Goal: Task Accomplishment & Management: Use online tool/utility

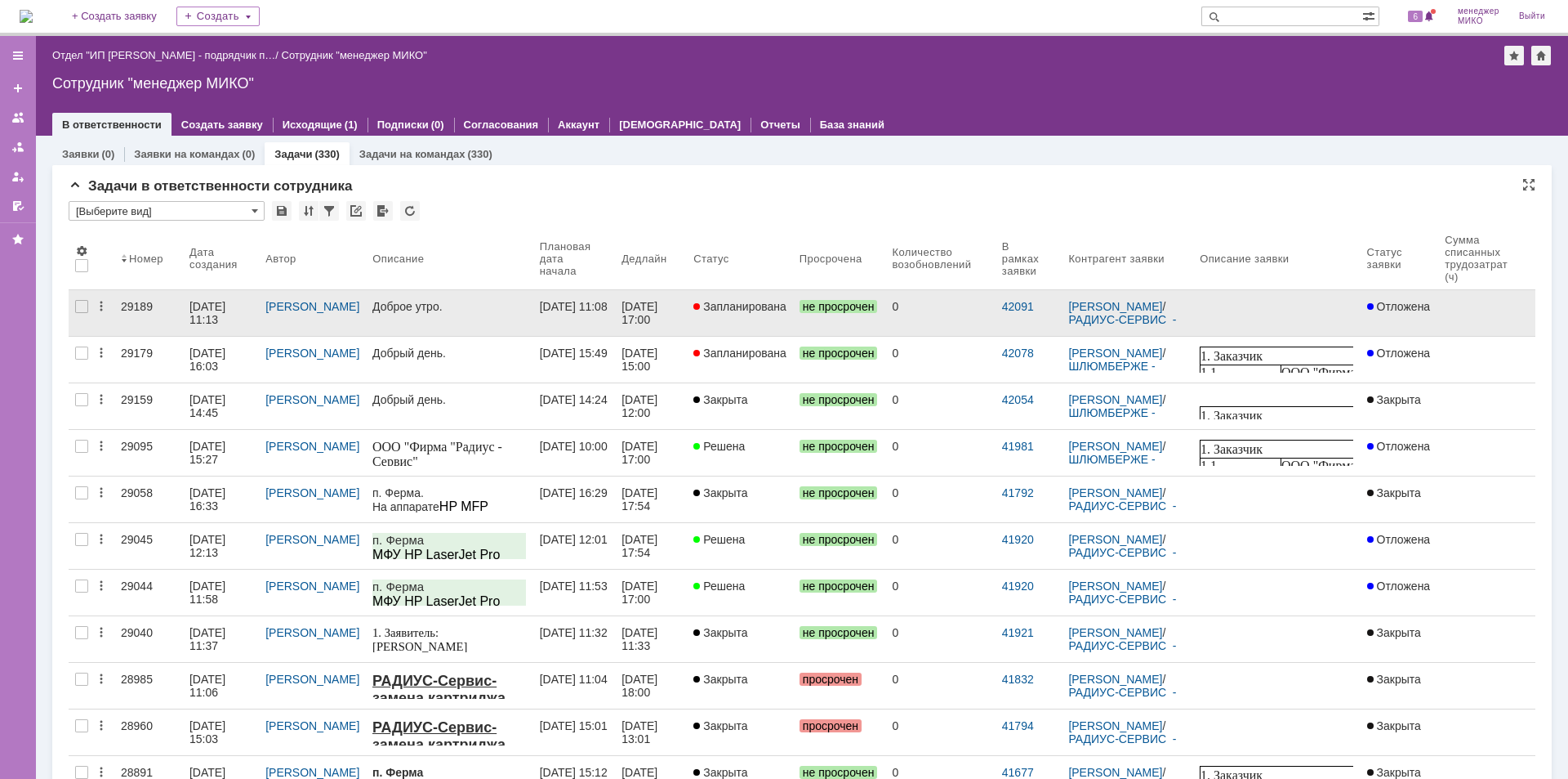
click at [139, 305] on div "29189" at bounding box center [148, 307] width 56 height 13
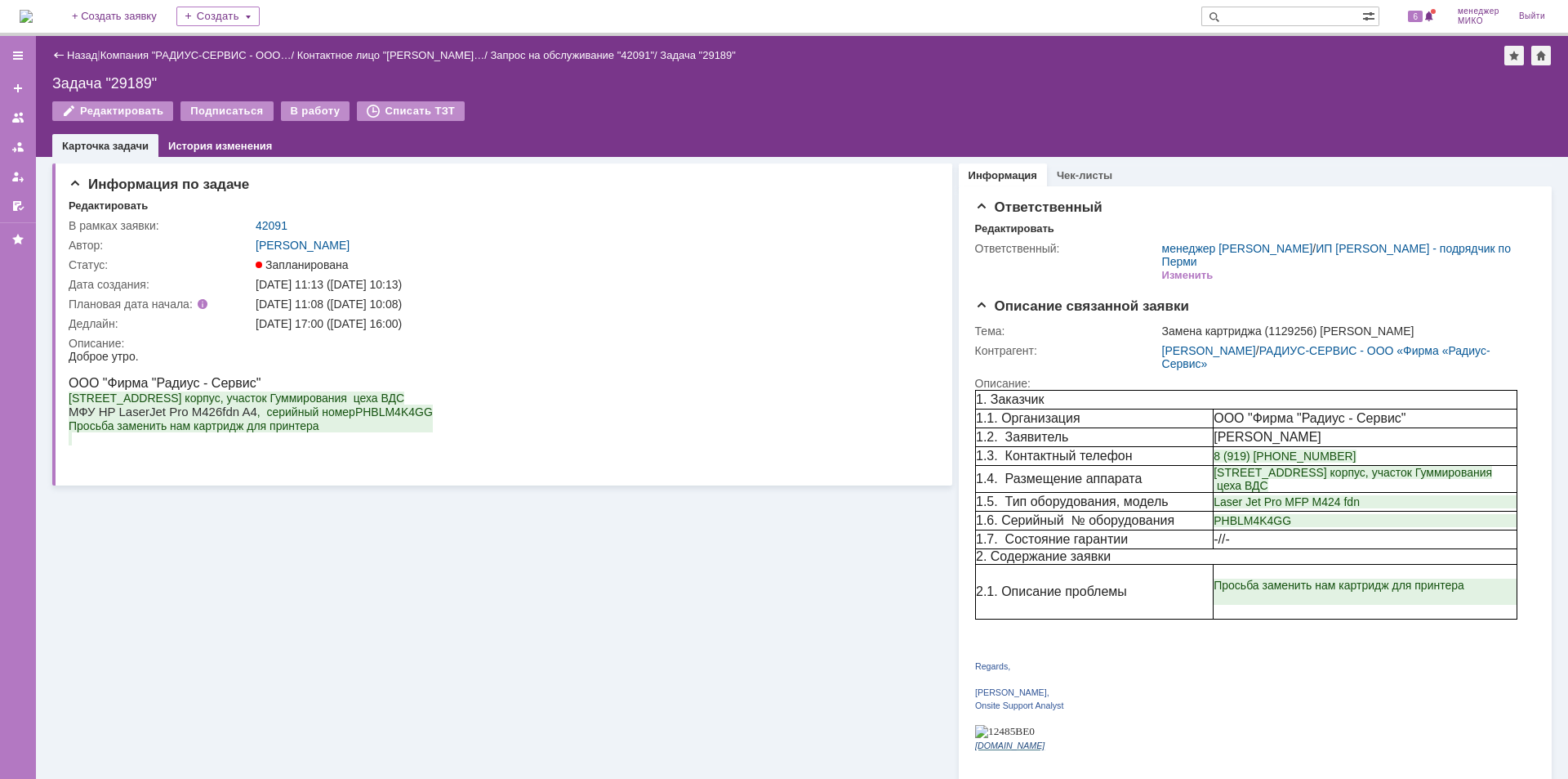
click at [63, 60] on div "Назад" at bounding box center [74, 55] width 45 height 12
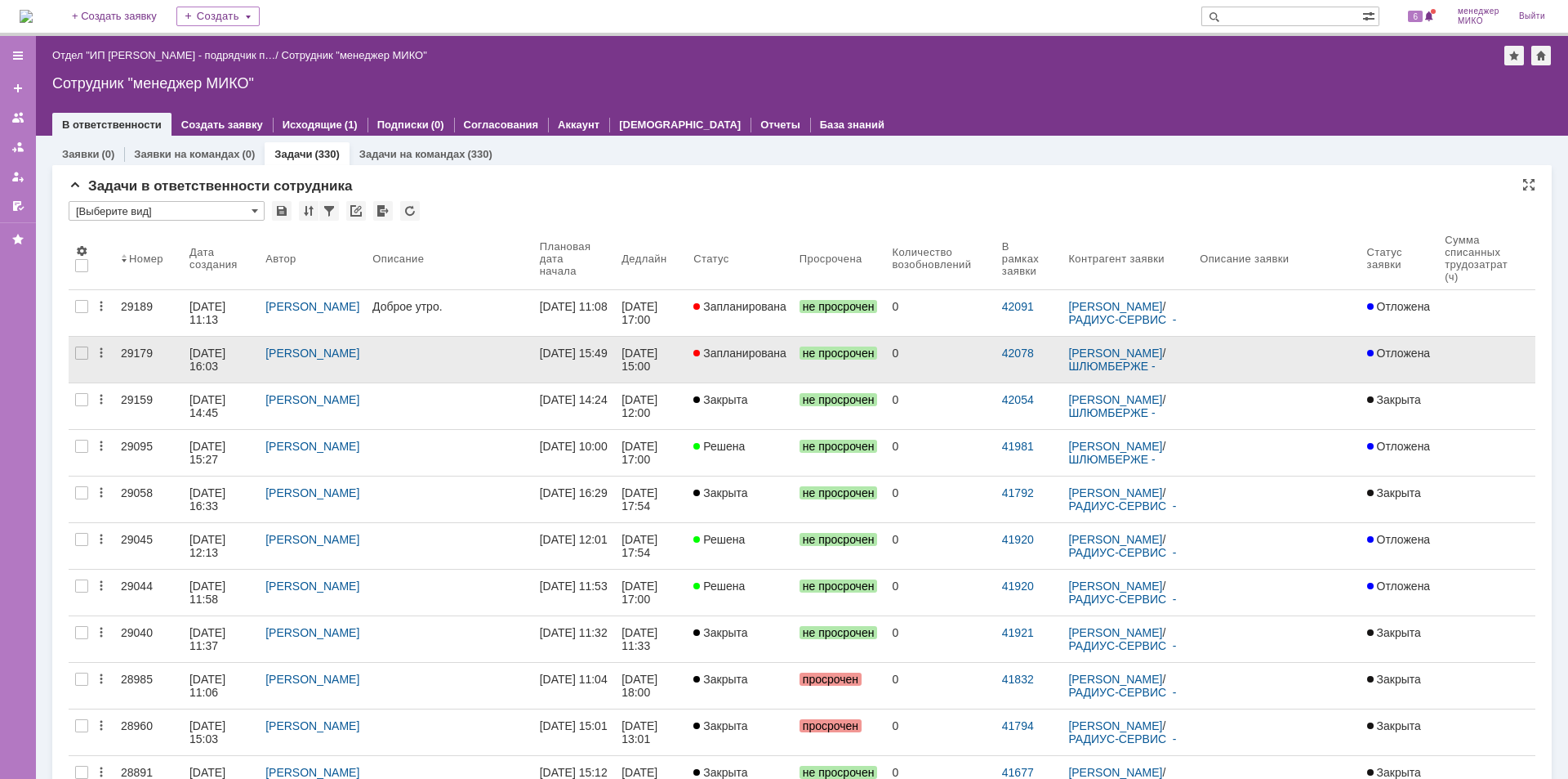
click at [140, 354] on div "29179" at bounding box center [148, 353] width 56 height 13
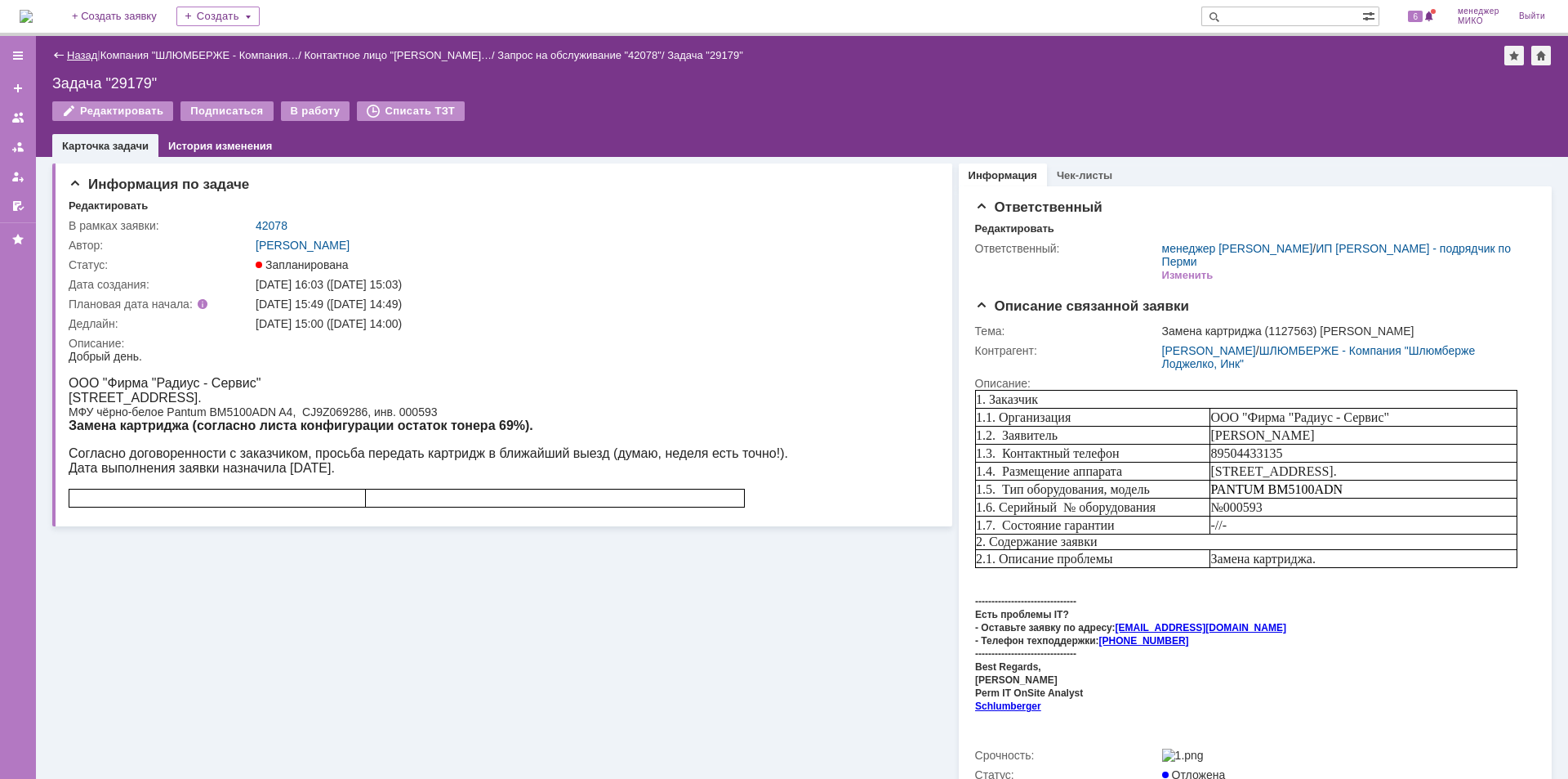
click at [83, 55] on link "Назад" at bounding box center [81, 55] width 30 height 12
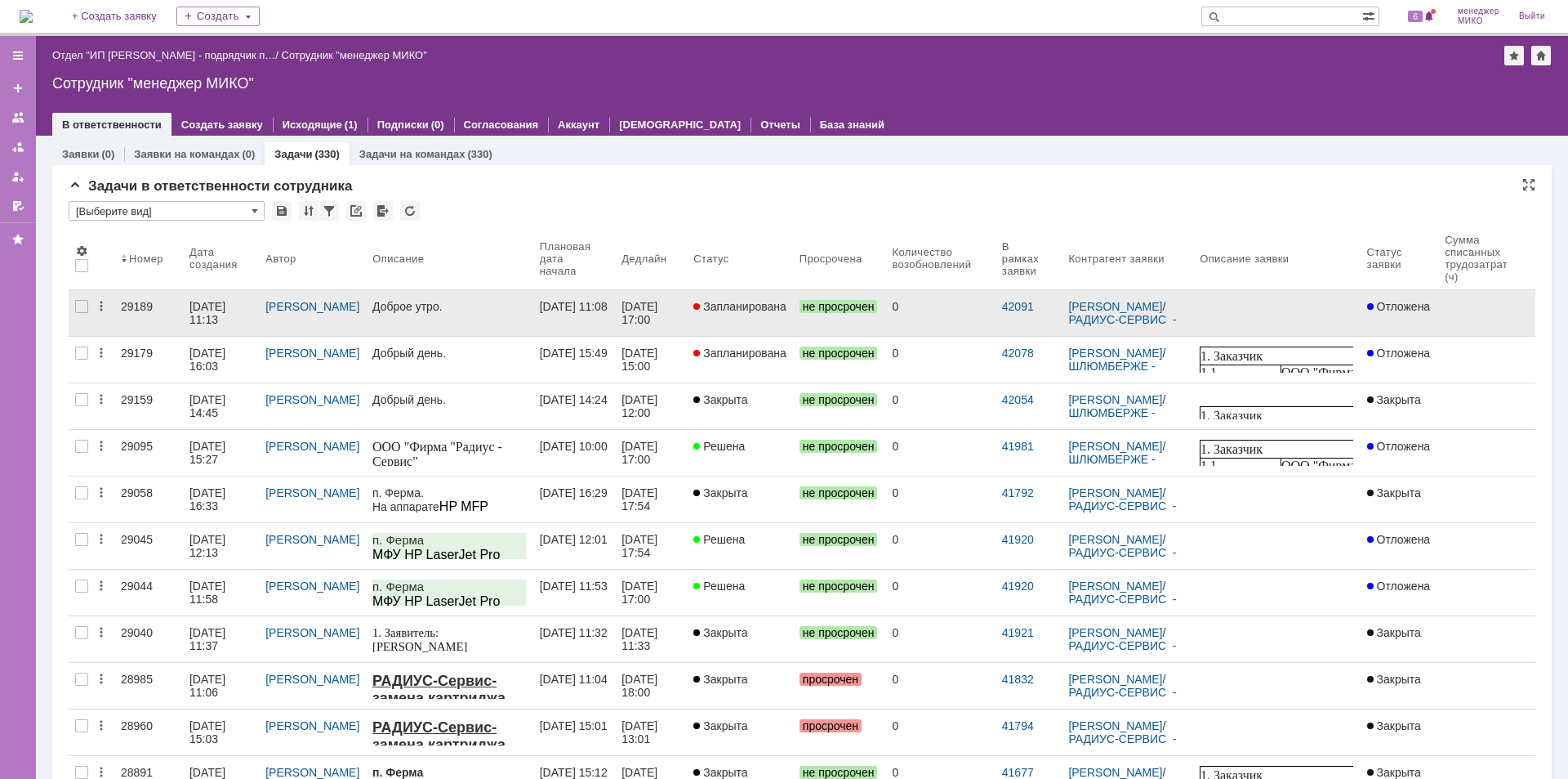
click at [147, 302] on div "29189" at bounding box center [148, 307] width 56 height 13
